Goal: Find specific page/section: Find specific page/section

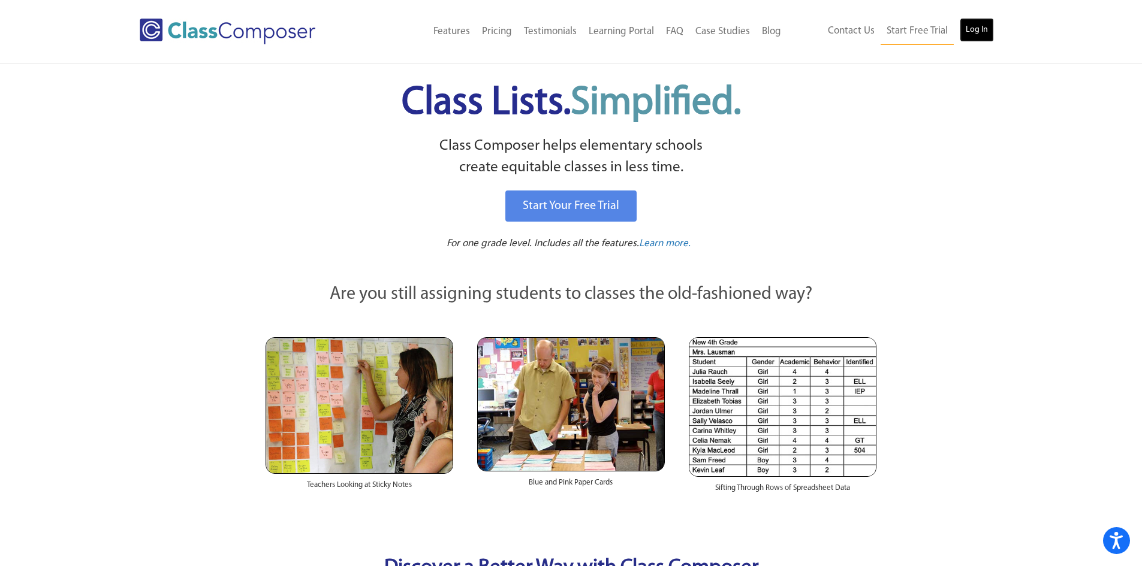
click at [982, 31] on link "Log In" at bounding box center [977, 30] width 34 height 24
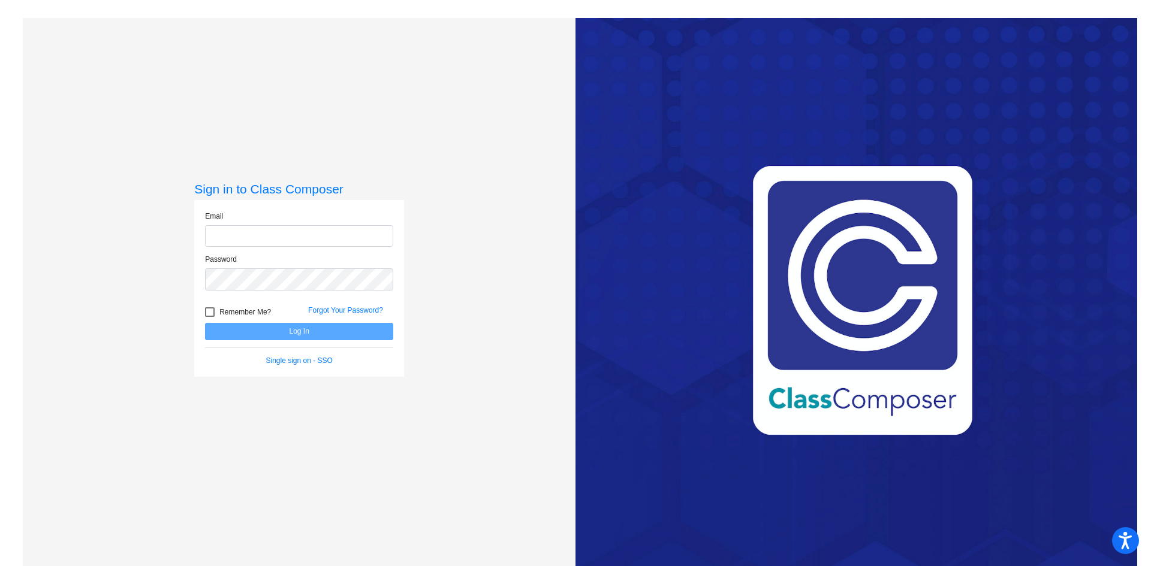
click at [324, 239] on input "email" at bounding box center [299, 236] width 188 height 22
type input "[EMAIL_ADDRESS][DOMAIN_NAME]"
click at [205, 323] on button "Log In" at bounding box center [299, 331] width 188 height 17
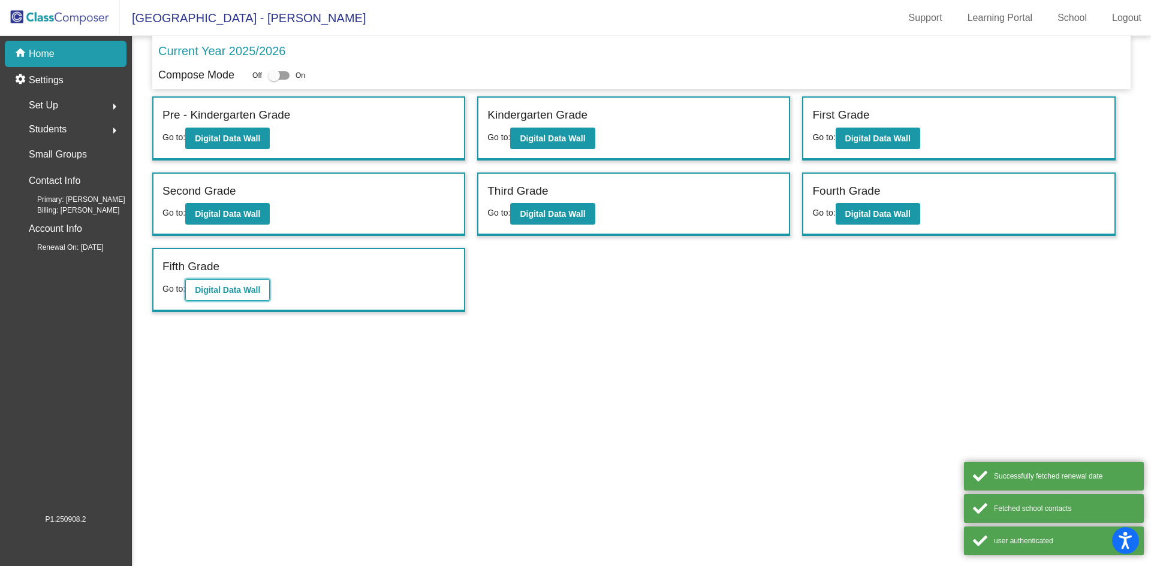
click at [206, 294] on b "Digital Data Wall" at bounding box center [227, 290] width 65 height 10
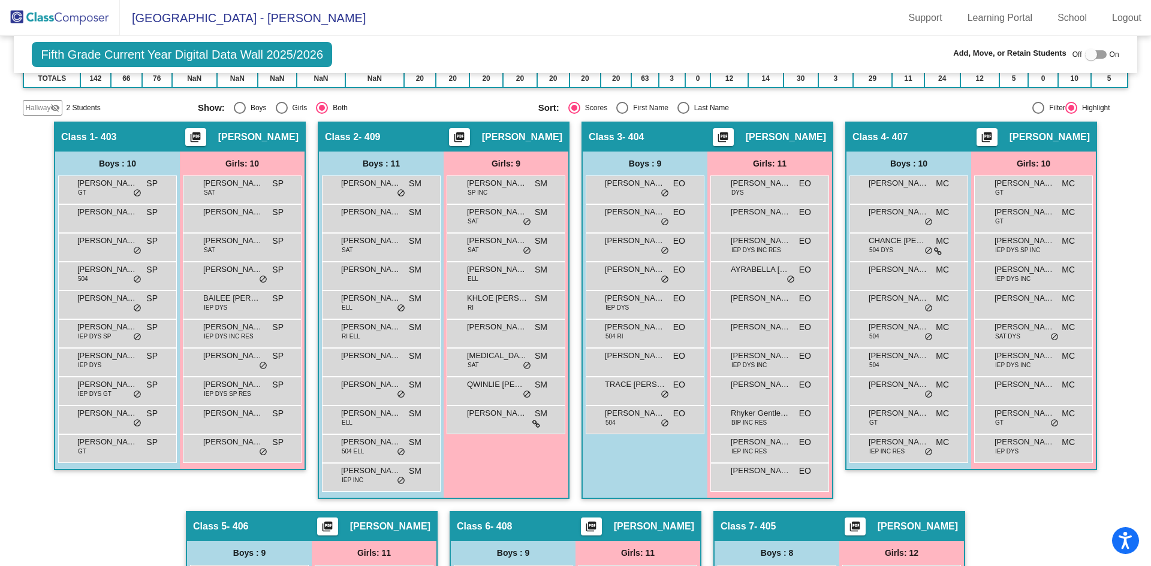
scroll to position [300, 0]
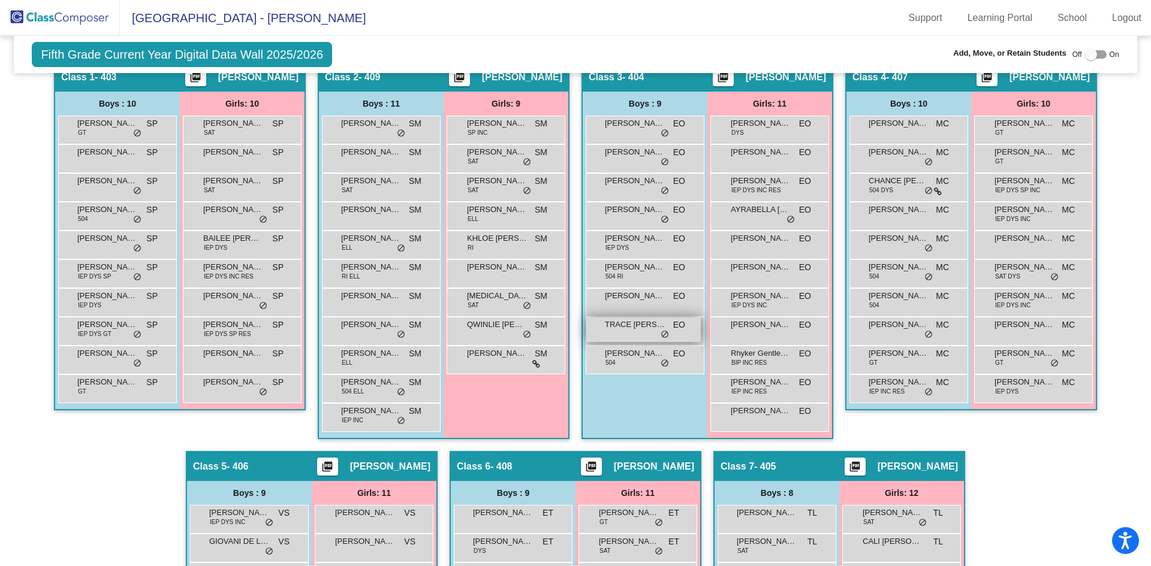
click at [630, 331] on div "TRACE [PERSON_NAME] lock do_not_disturb_alt" at bounding box center [643, 330] width 114 height 25
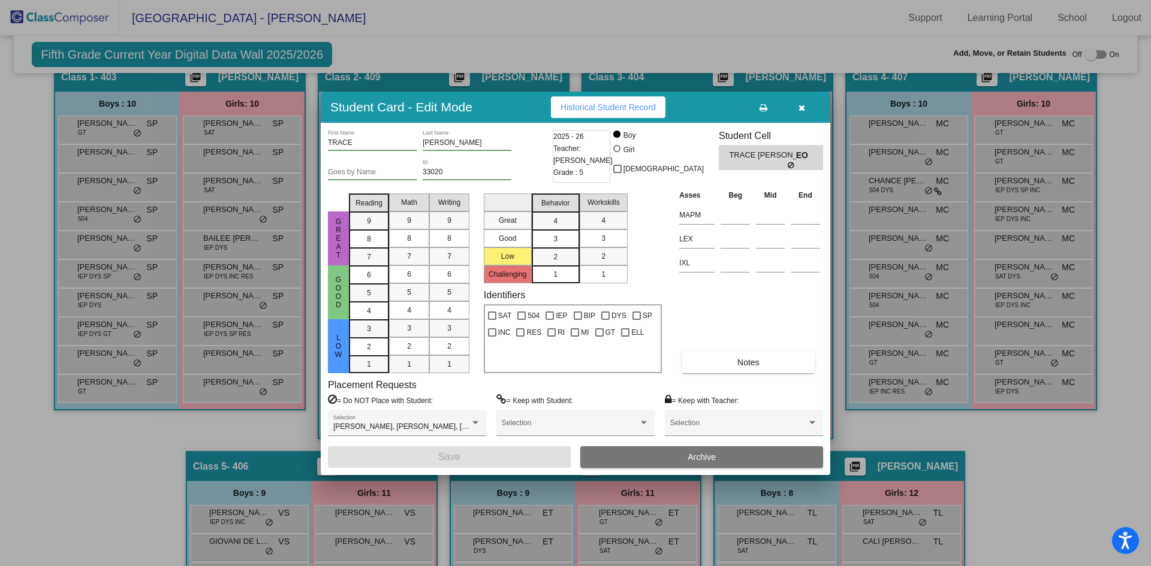
click at [803, 106] on icon "button" at bounding box center [801, 108] width 7 height 8
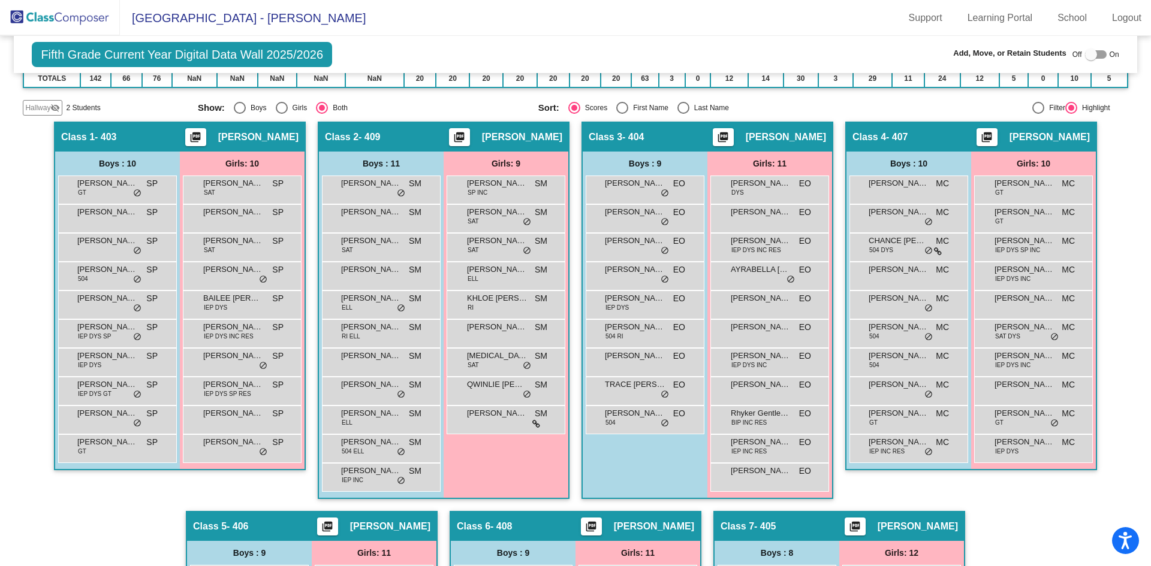
scroll to position [0, 0]
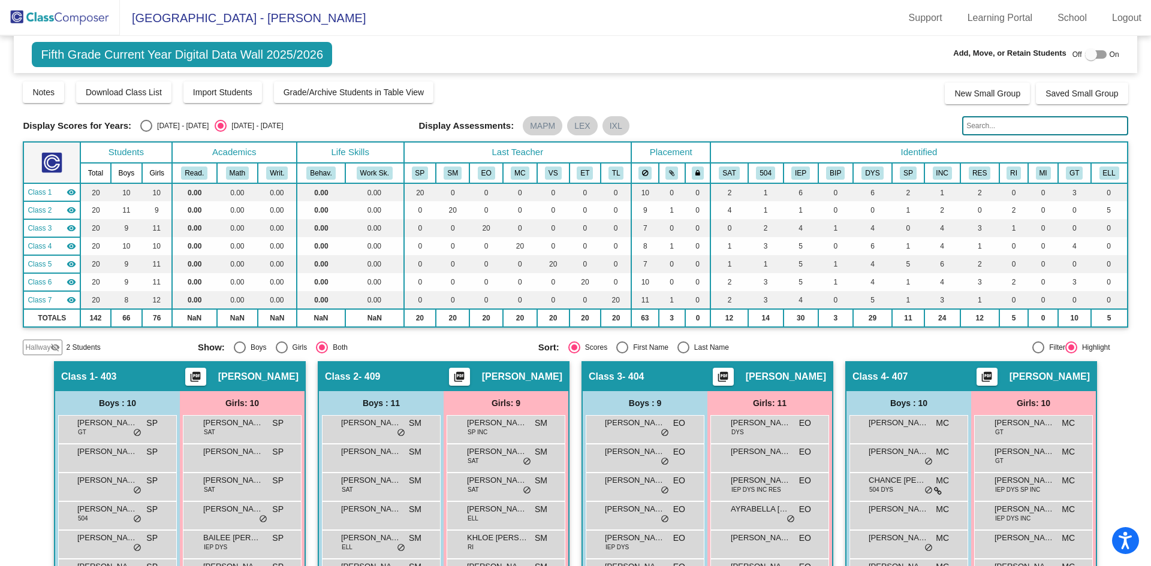
click at [68, 14] on img at bounding box center [60, 17] width 120 height 35
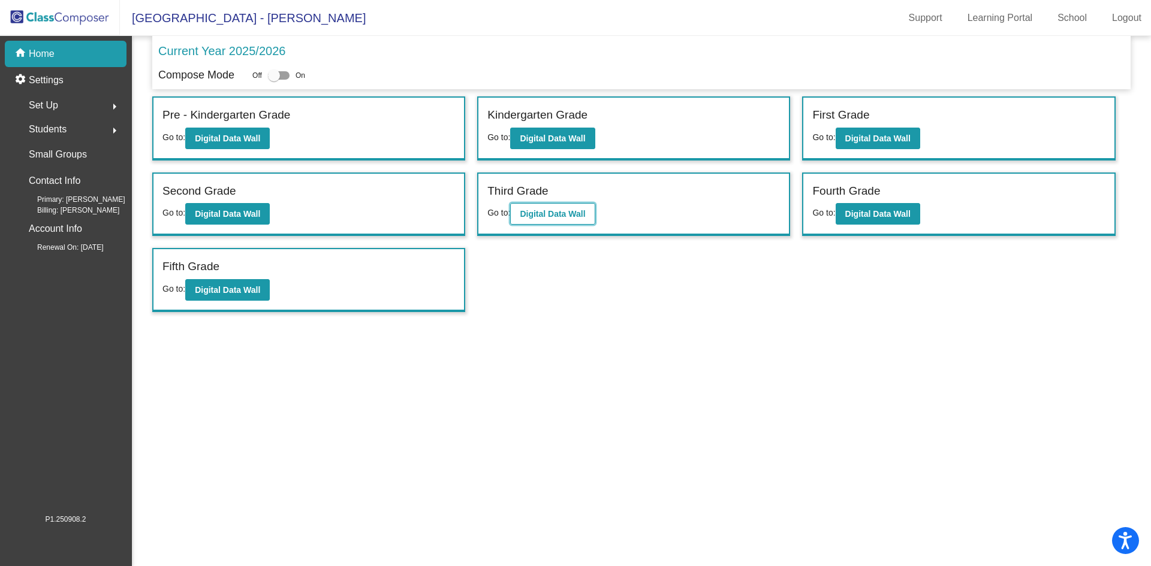
click at [548, 207] on button "Digital Data Wall" at bounding box center [552, 214] width 85 height 22
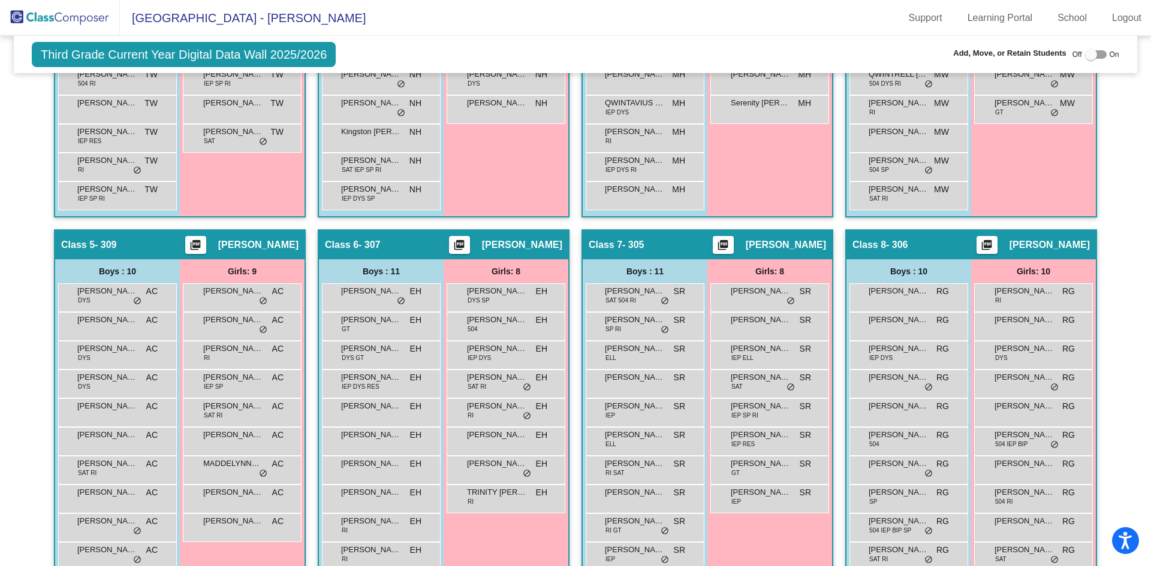
scroll to position [592, 0]
